Goal: Task Accomplishment & Management: Manage account settings

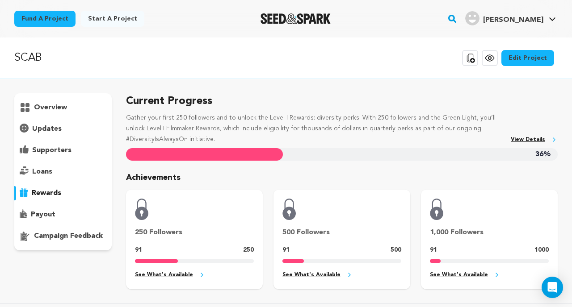
click at [49, 105] on p "overview" at bounding box center [50, 107] width 33 height 11
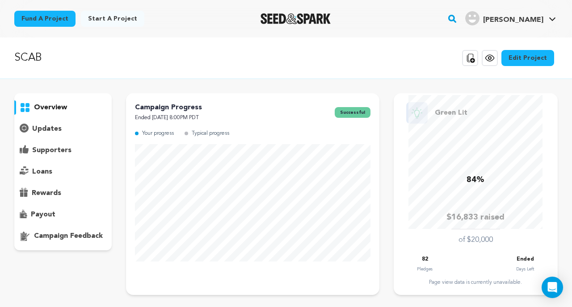
click at [50, 188] on p "rewards" at bounding box center [46, 193] width 29 height 11
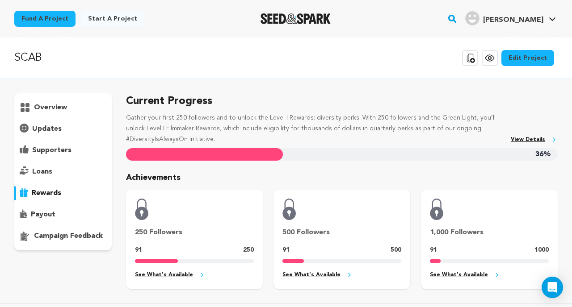
click at [538, 136] on link "View Details" at bounding box center [534, 140] width 47 height 10
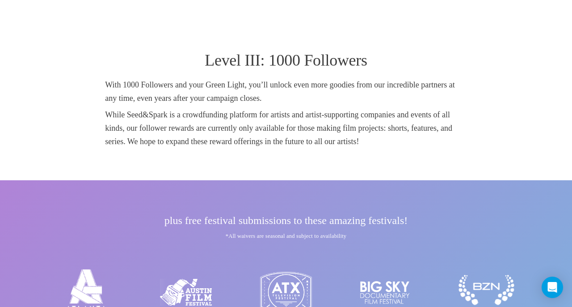
scroll to position [646, 0]
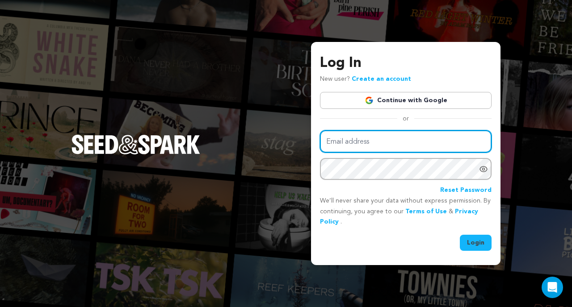
type input "simikattaura@gmail.com"
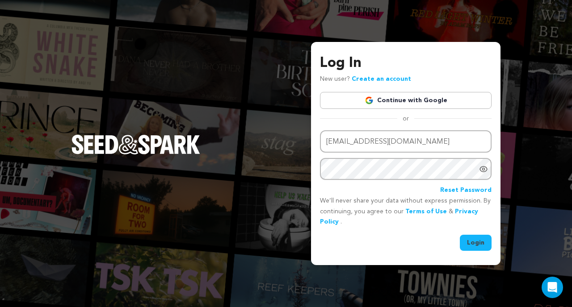
click at [470, 239] on button "Login" at bounding box center [476, 243] width 32 height 16
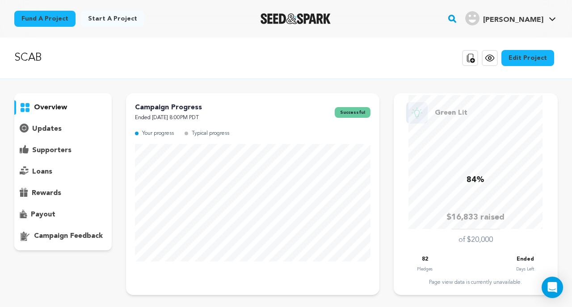
click at [57, 134] on div "updates" at bounding box center [62, 129] width 97 height 14
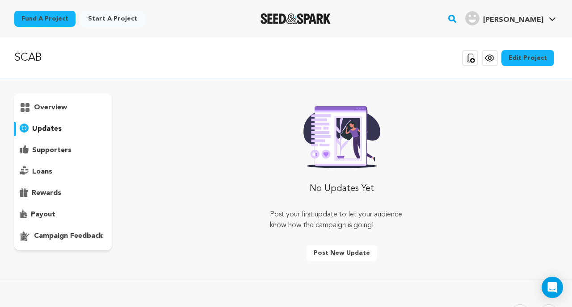
click at [73, 152] on div "supporters" at bounding box center [62, 150] width 97 height 14
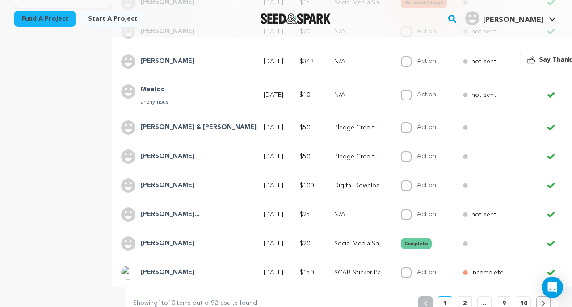
scroll to position [246, 0]
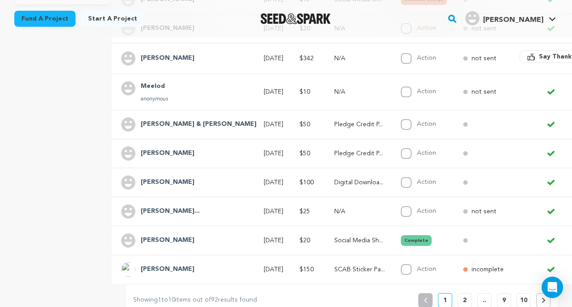
click at [452, 217] on td "not sent" at bounding box center [480, 211] width 57 height 29
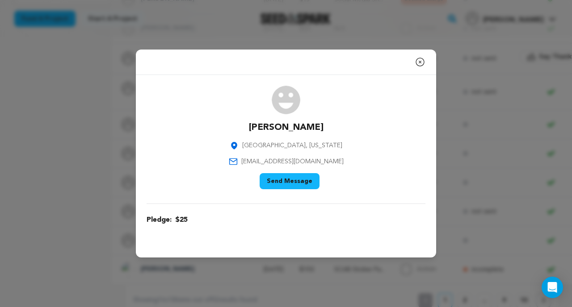
click at [420, 66] on icon "button" at bounding box center [420, 62] width 8 height 8
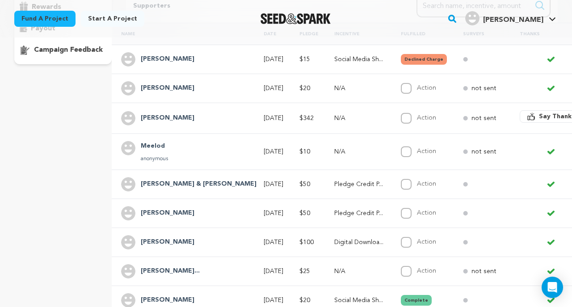
scroll to position [181, 0]
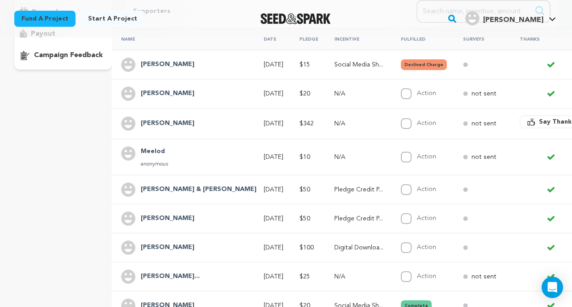
click at [161, 247] on h4 "[PERSON_NAME]" at bounding box center [168, 248] width 54 height 11
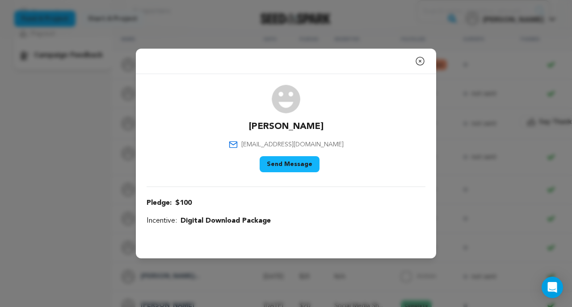
click at [420, 61] on icon "button" at bounding box center [419, 61] width 11 height 11
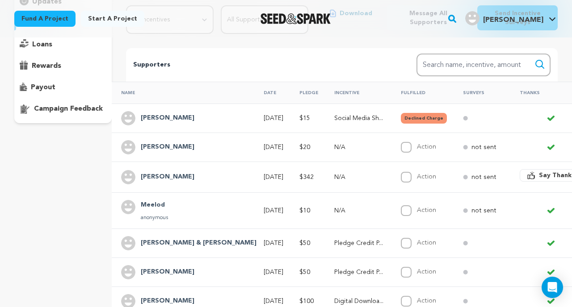
scroll to position [122, 0]
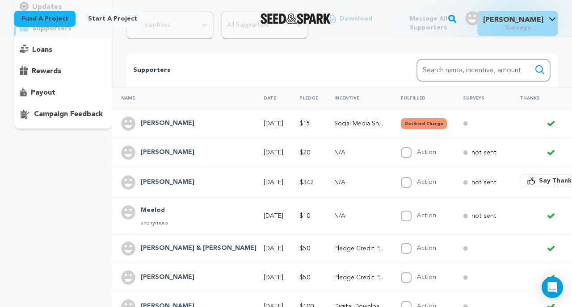
click at [323, 99] on th "Incentive" at bounding box center [356, 98] width 67 height 22
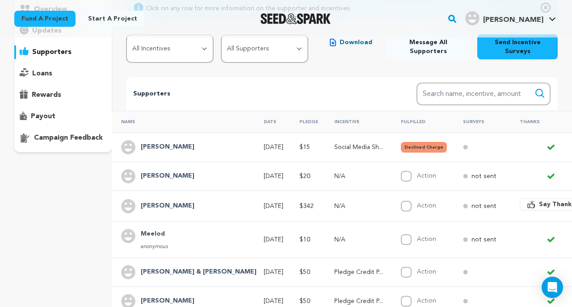
scroll to position [38, 0]
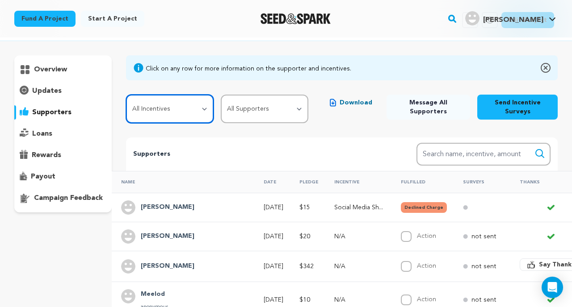
click at [197, 114] on select "All Incentives Social Media Shoutout Set Goodies Package Pledge Credit Package …" at bounding box center [170, 109] width 88 height 29
click at [126, 95] on select "All Incentives Social Media Shoutout Set Goodies Package Pledge Credit Package …" at bounding box center [170, 109] width 88 height 29
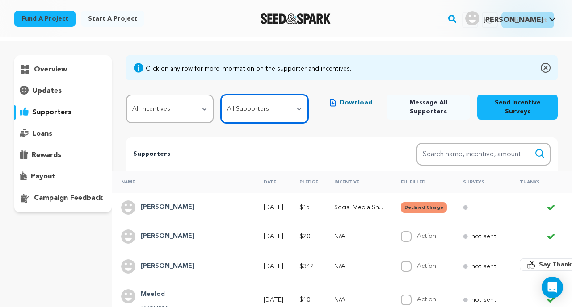
click at [305, 104] on select "All Supporters Survey not sent Survey incomplete Survey complete Incentive not …" at bounding box center [265, 109] width 88 height 29
